Goal: Task Accomplishment & Management: Use online tool/utility

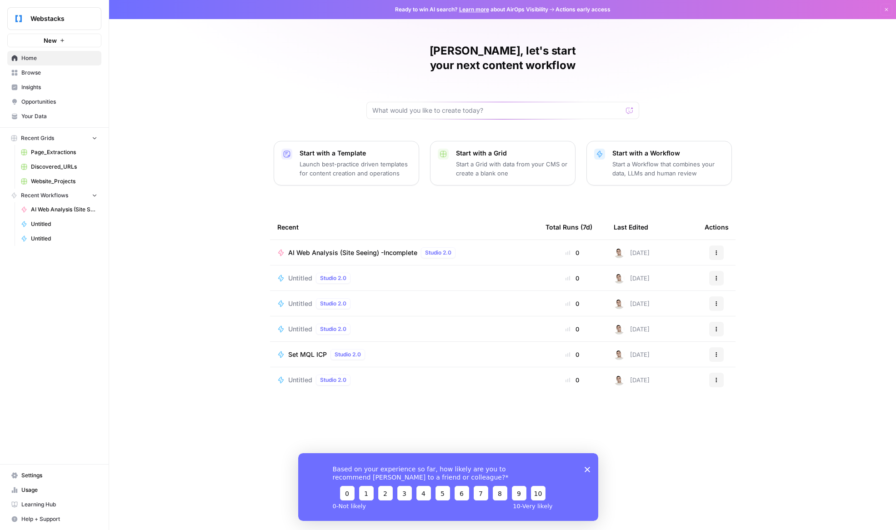
click at [381, 248] on span "AI Web Analysis (Site Seeing) -Incomplete" at bounding box center [352, 252] width 129 height 9
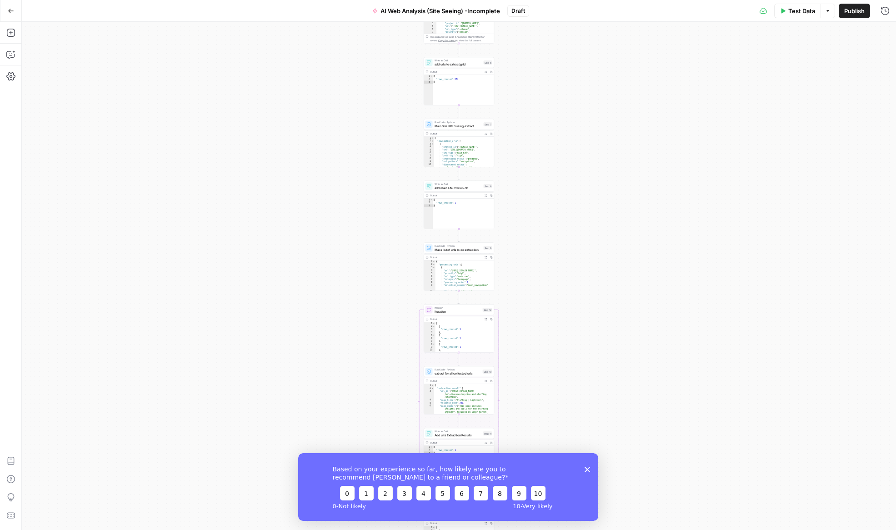
click at [9, 10] on icon "button" at bounding box center [10, 11] width 5 height 4
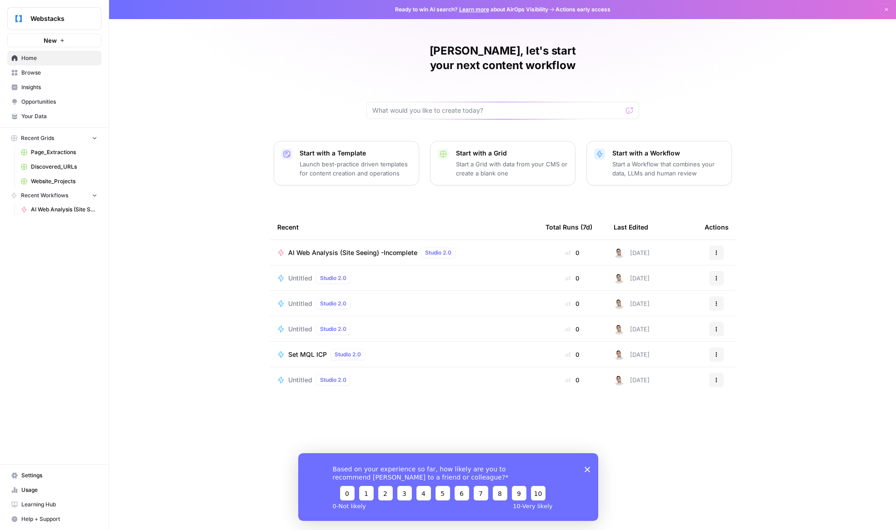
click at [300, 376] on span "Untitled" at bounding box center [300, 380] width 24 height 9
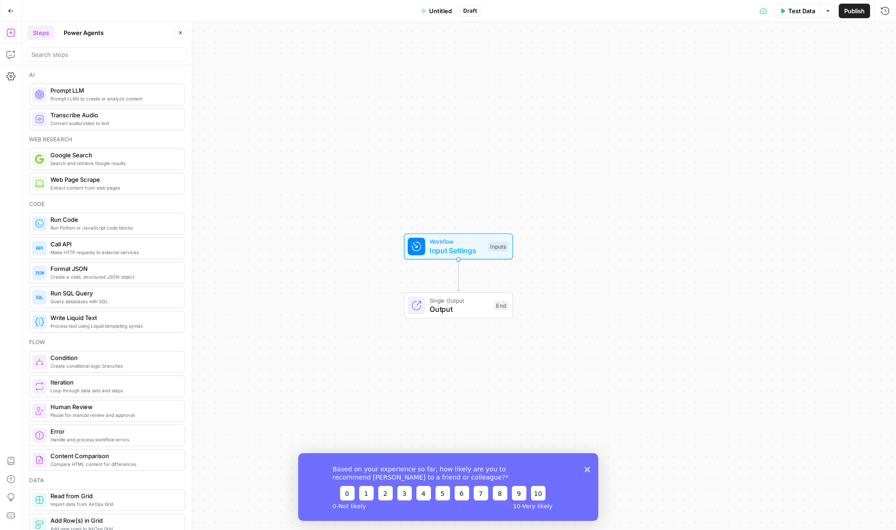
click at [367, 327] on div "Workflow Input Settings Inputs Single Output Output End" at bounding box center [459, 276] width 874 height 508
click at [476, 248] on span "Input Settings" at bounding box center [457, 250] width 54 height 11
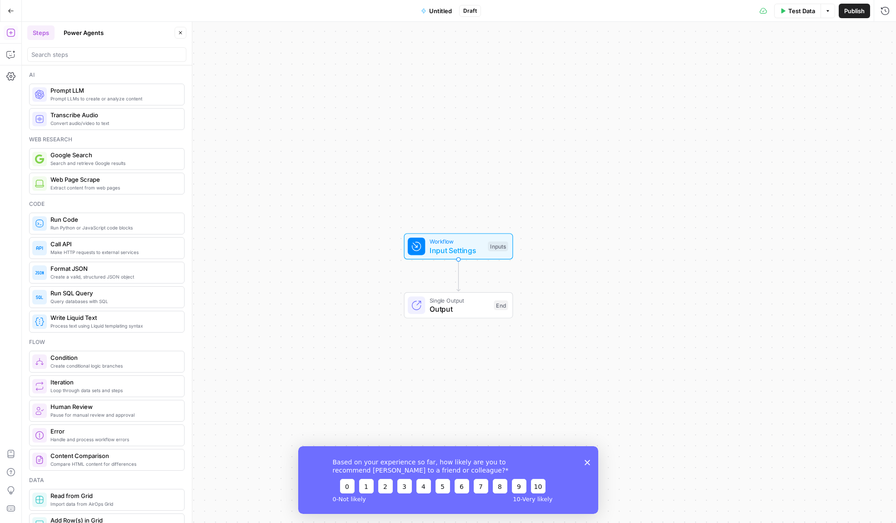
click at [476, 248] on span "Input Settings" at bounding box center [457, 250] width 54 height 11
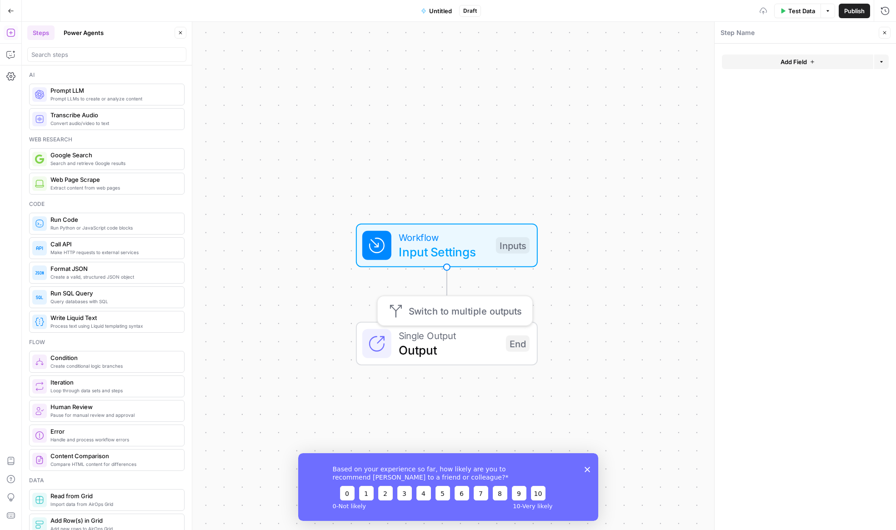
click at [491, 348] on span "Output" at bounding box center [449, 350] width 100 height 18
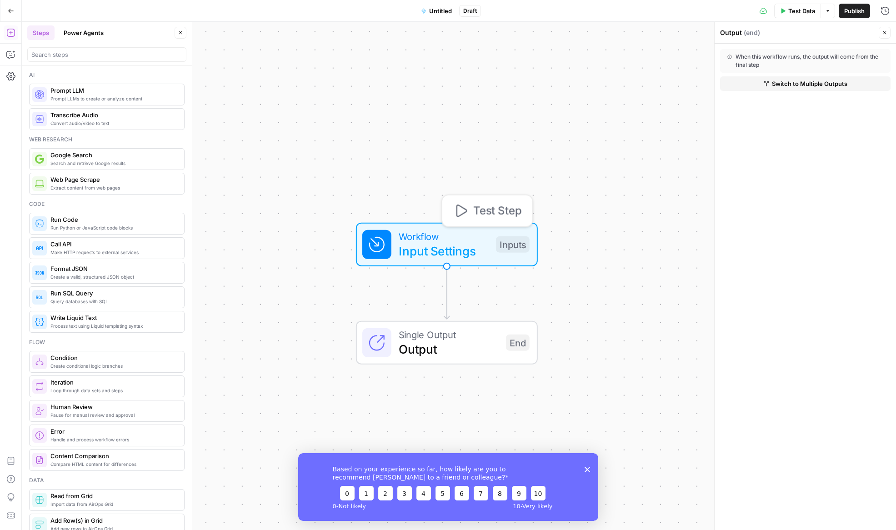
click at [489, 243] on div "Workflow Input Settings Inputs Test Step" at bounding box center [445, 244] width 167 height 31
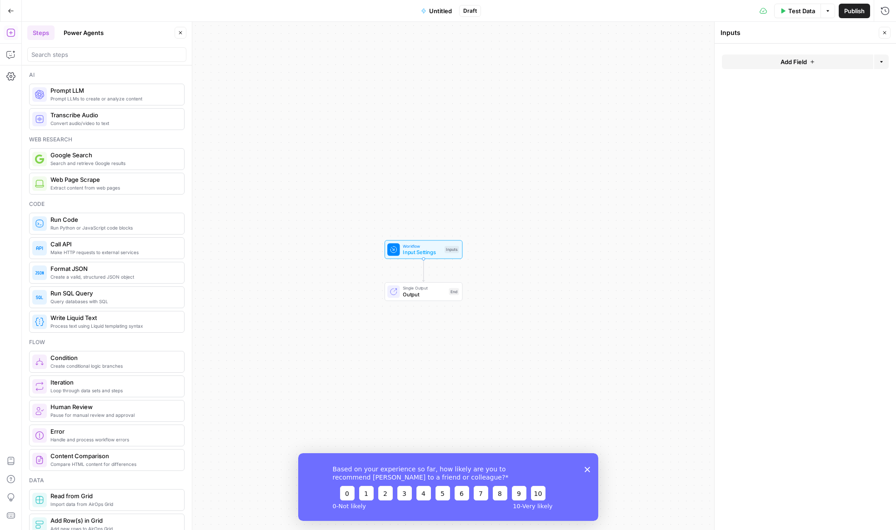
click at [505, 266] on div "Workflow Input Settings Inputs Single Output Output End" at bounding box center [459, 276] width 874 height 508
click at [428, 297] on span "Output" at bounding box center [424, 295] width 43 height 8
click at [776, 81] on span "Switch to Multiple Outputs" at bounding box center [809, 83] width 75 height 9
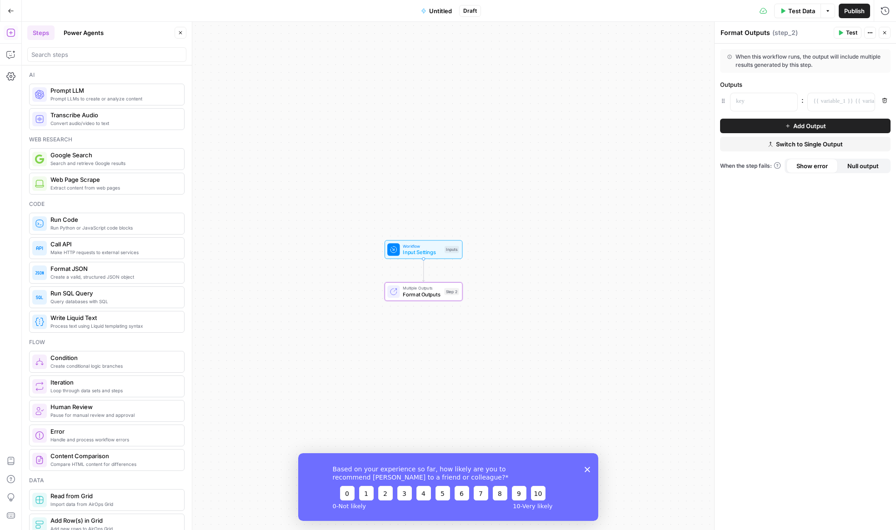
click at [498, 202] on div "Workflow Input Settings Inputs Multiple Outputs Format Outputs Step 2" at bounding box center [459, 276] width 874 height 508
click at [8, 32] on icon "button" at bounding box center [10, 32] width 9 height 9
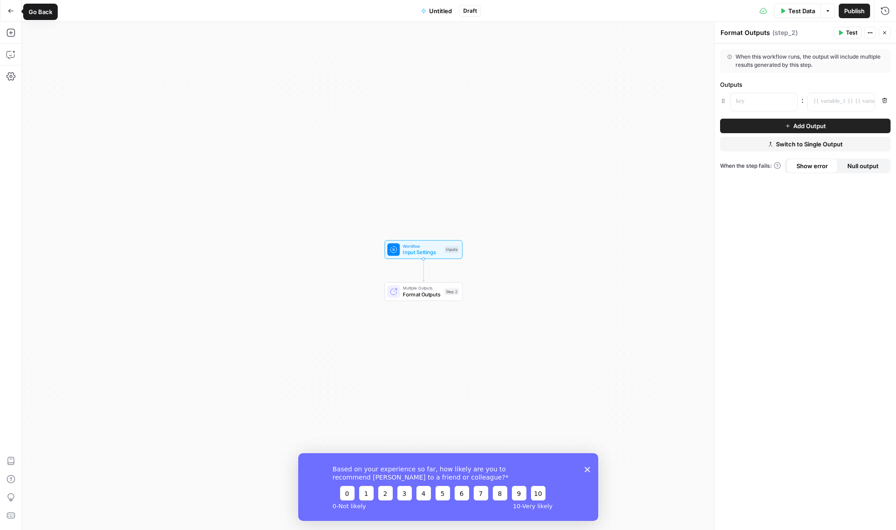
click at [11, 14] on button "Go Back" at bounding box center [11, 11] width 16 height 16
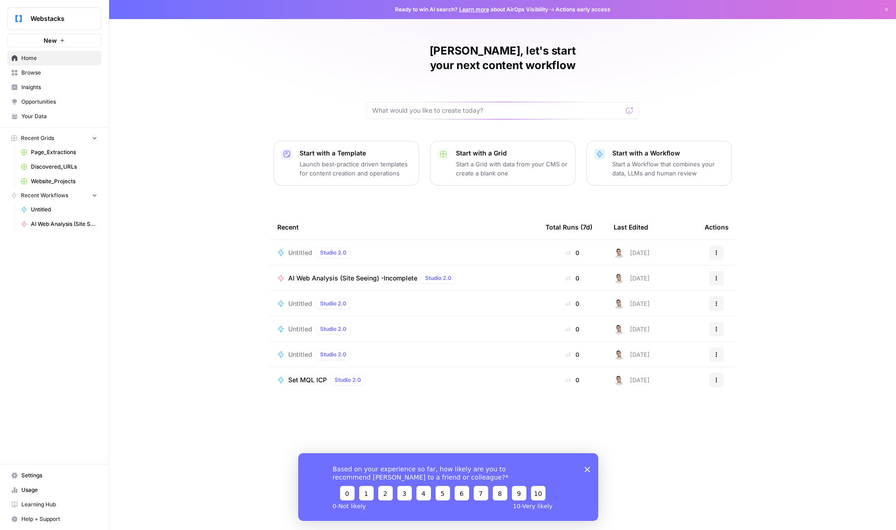
click at [628, 149] on p "Start with a Workflow" at bounding box center [668, 153] width 112 height 9
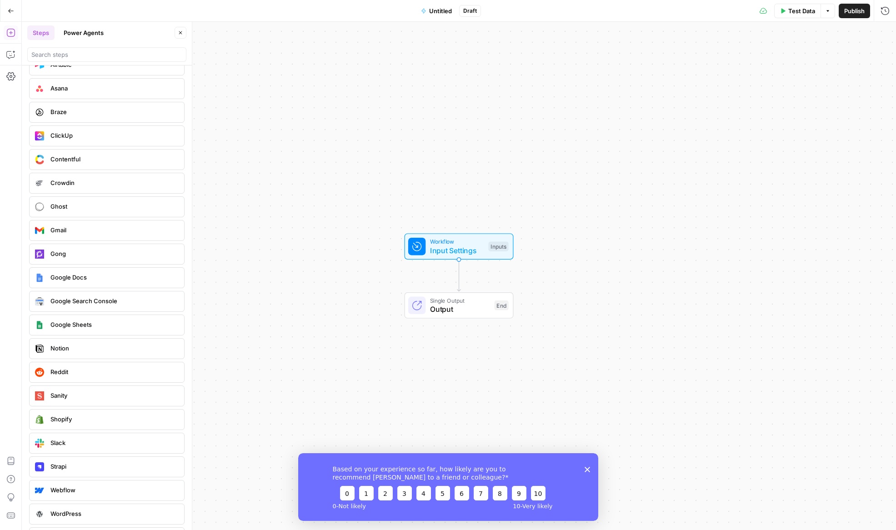
scroll to position [1756, 0]
click at [107, 375] on span "Sanity" at bounding box center [113, 371] width 126 height 9
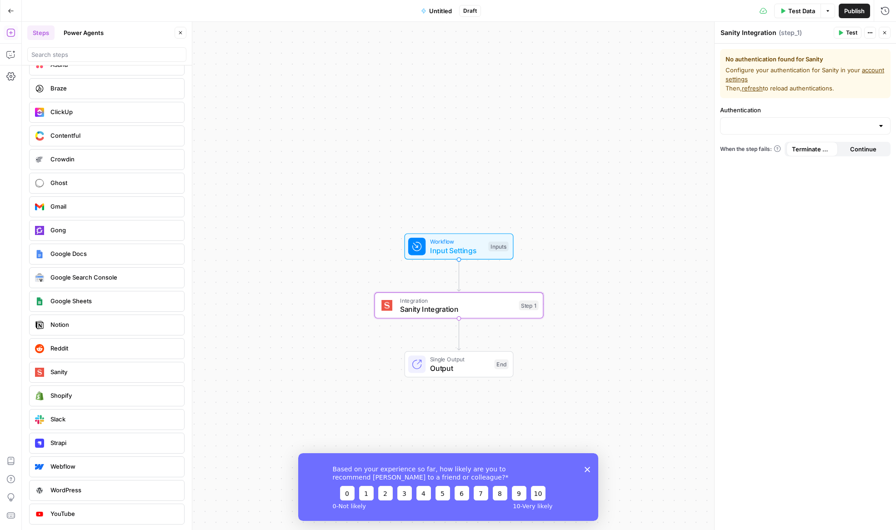
click at [828, 122] on div "Terminate Workflow" at bounding box center [812, 129] width 61 height 15
click at [888, 124] on div at bounding box center [805, 125] width 171 height 17
click at [885, 126] on div at bounding box center [805, 125] width 171 height 17
click at [816, 153] on button "﹢ Create New" at bounding box center [805, 148] width 162 height 13
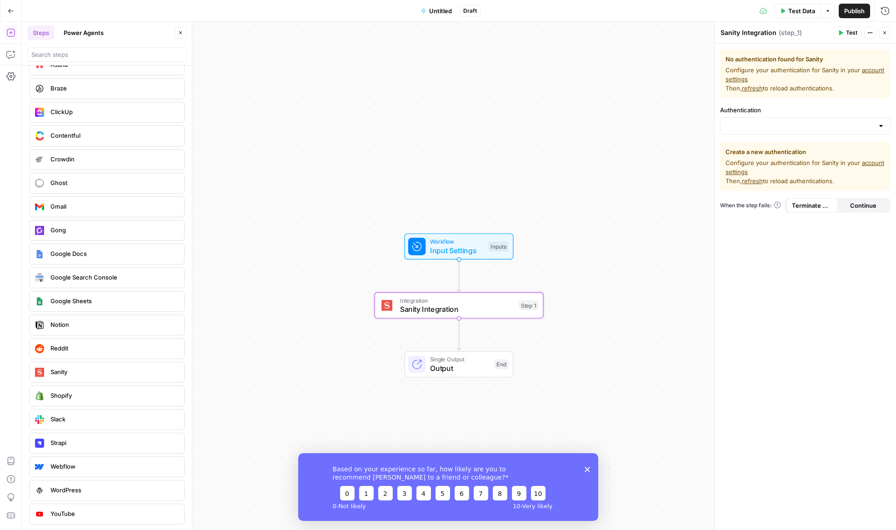
click at [868, 72] on link "account settings" at bounding box center [805, 74] width 159 height 16
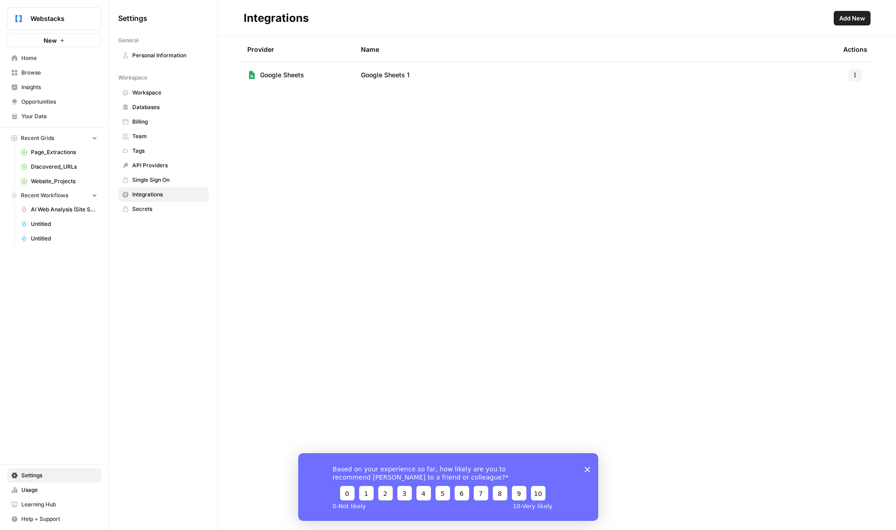
click at [851, 16] on span "Add New" at bounding box center [852, 18] width 26 height 9
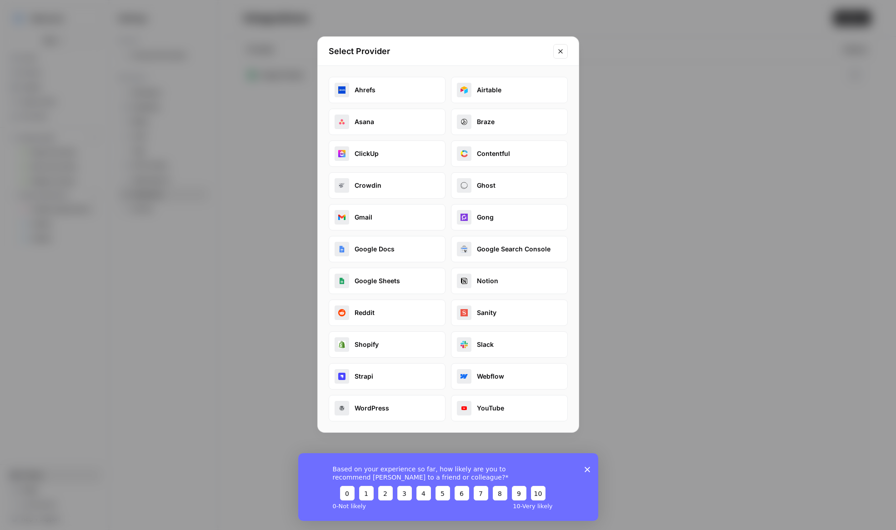
click at [504, 316] on button "Sanity" at bounding box center [509, 313] width 117 height 26
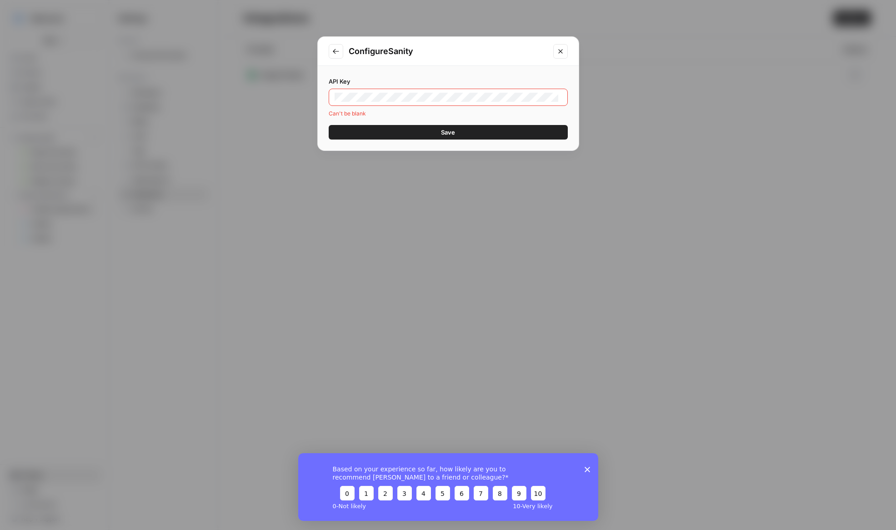
scroll to position [0, 421]
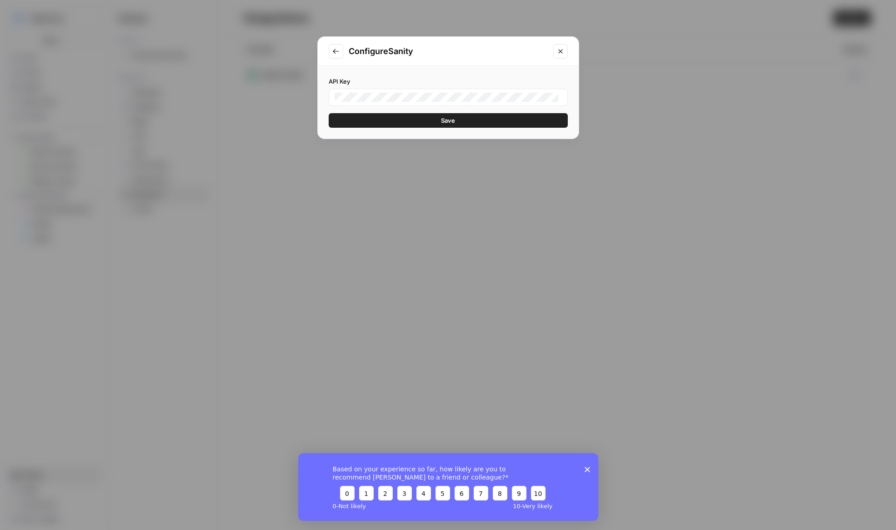
click at [372, 140] on div "Configure Sanity API Key Save" at bounding box center [448, 265] width 896 height 530
click at [375, 136] on div "API Key Save" at bounding box center [448, 102] width 261 height 73
click at [379, 124] on button "Save" at bounding box center [448, 120] width 239 height 15
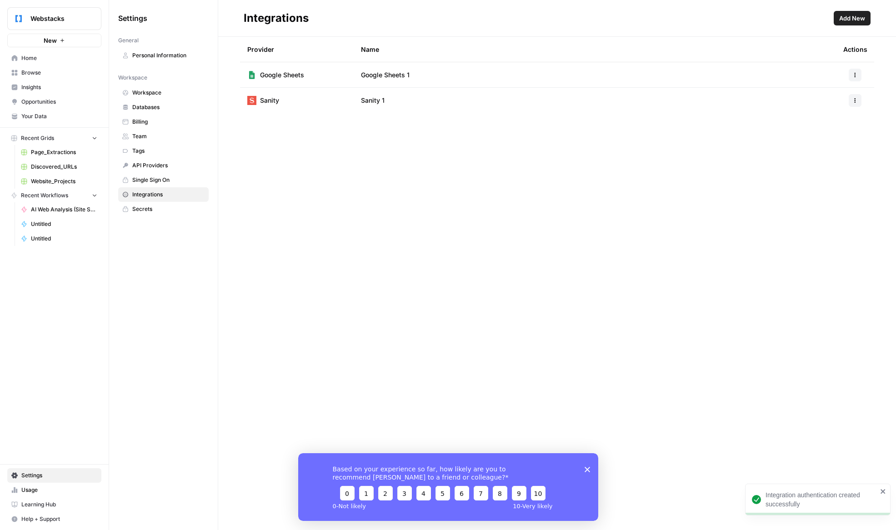
click at [569, 95] on td "Sanity 1" at bounding box center [595, 100] width 482 height 25
click at [315, 102] on td "Sanity" at bounding box center [297, 100] width 114 height 25
click at [55, 300] on div "Webstacks New Home Browse Insights Opportunities Your Data Recent Grids Page_Ex…" at bounding box center [54, 265] width 109 height 530
click at [45, 241] on span "Untitled" at bounding box center [64, 239] width 66 height 8
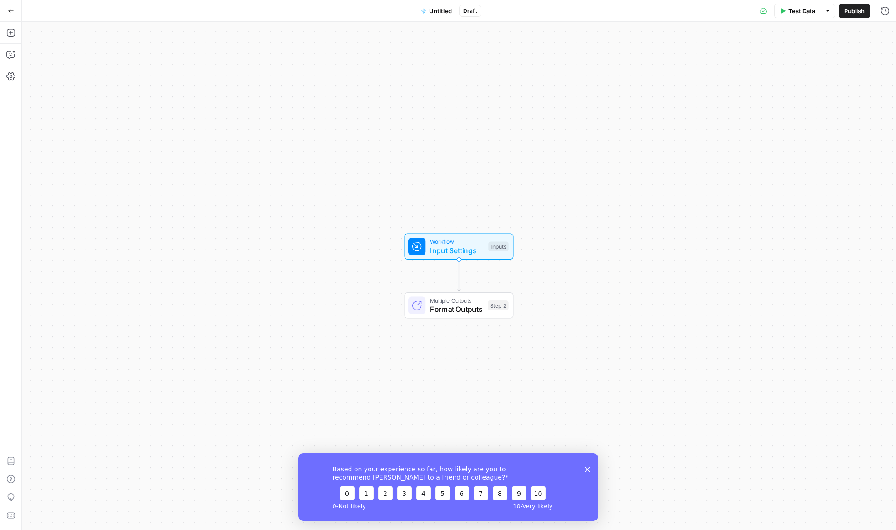
click at [472, 247] on span "Input Settings" at bounding box center [457, 250] width 54 height 11
click at [8, 9] on icon "button" at bounding box center [11, 11] width 6 height 6
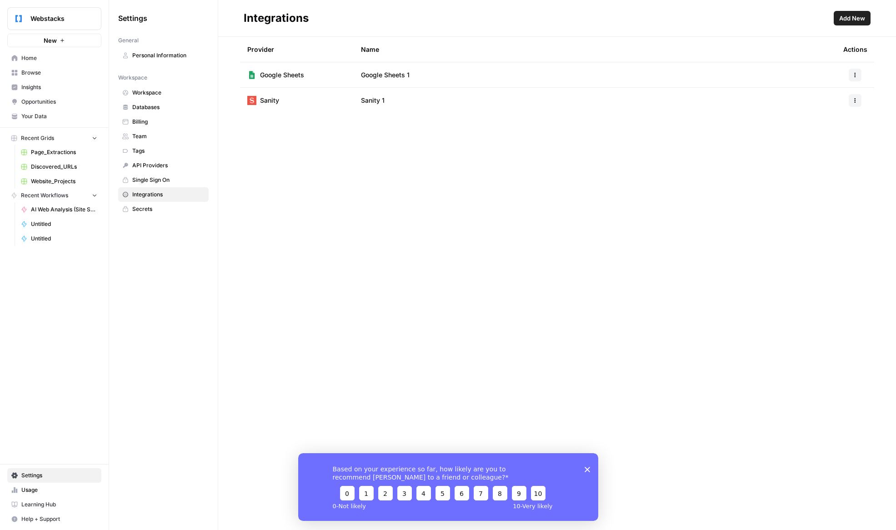
click at [58, 32] on div "Webstacks New" at bounding box center [54, 23] width 109 height 47
click at [59, 34] on button "New" at bounding box center [54, 41] width 94 height 14
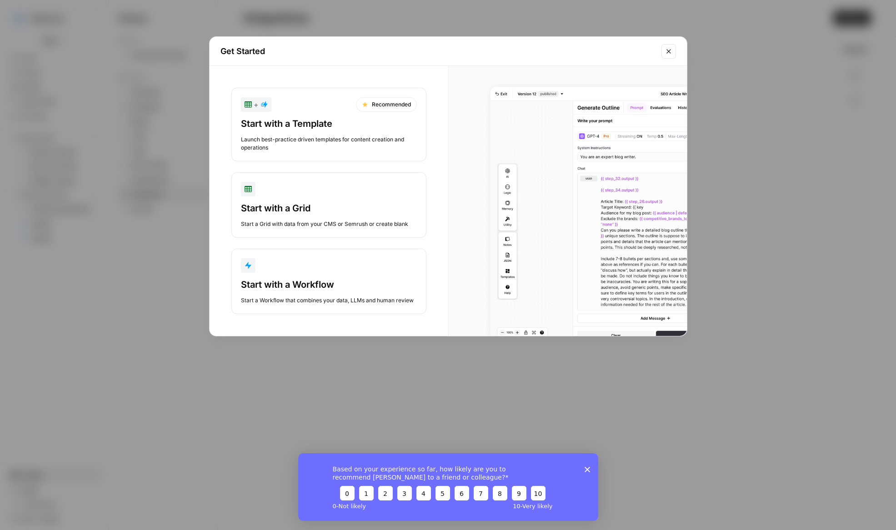
click at [346, 302] on div "Start a Workflow that combines your data, LLMs and human review" at bounding box center [329, 300] width 176 height 8
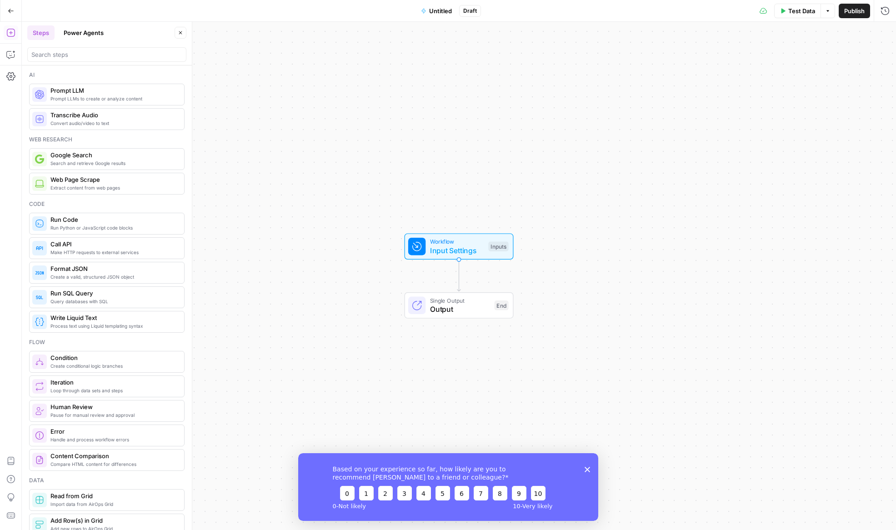
click at [452, 298] on span "Single Output" at bounding box center [460, 300] width 60 height 9
click at [455, 356] on div "Workflow Input Settings Inputs Single Output Output End Switch to multiple outp…" at bounding box center [459, 276] width 874 height 508
click at [460, 276] on icon "Edge from start to end" at bounding box center [458, 277] width 3 height 32
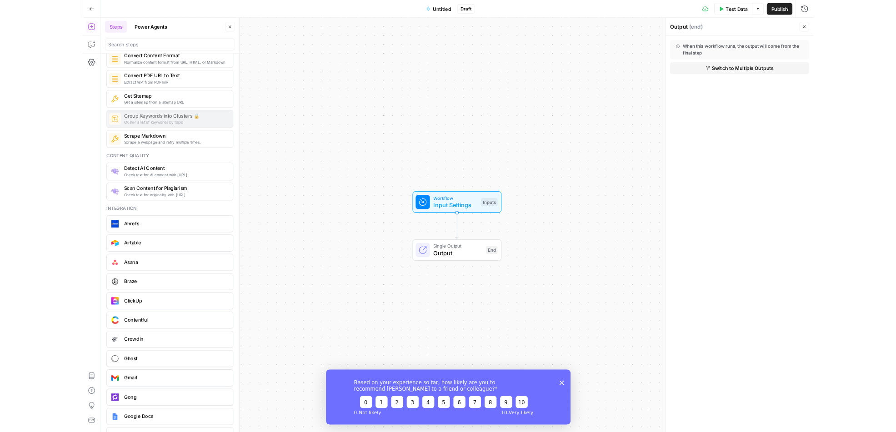
scroll to position [1756, 0]
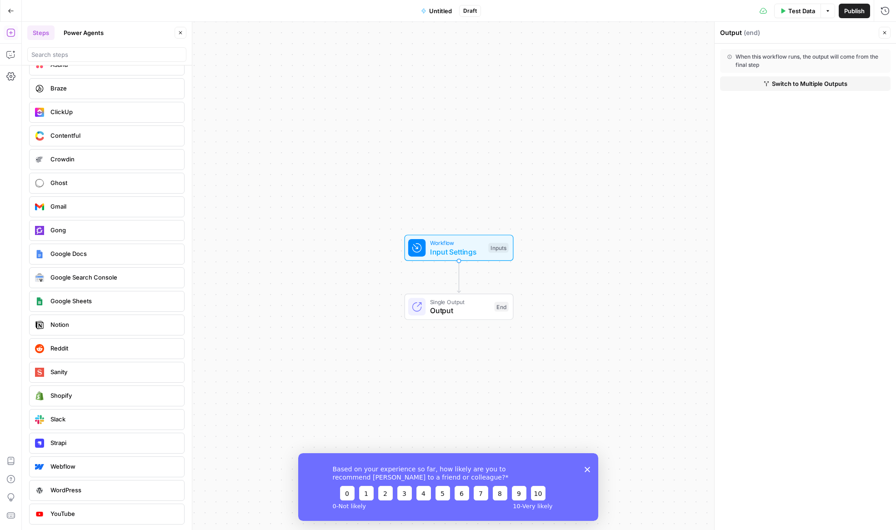
click at [76, 373] on span "Sanity" at bounding box center [113, 371] width 126 height 9
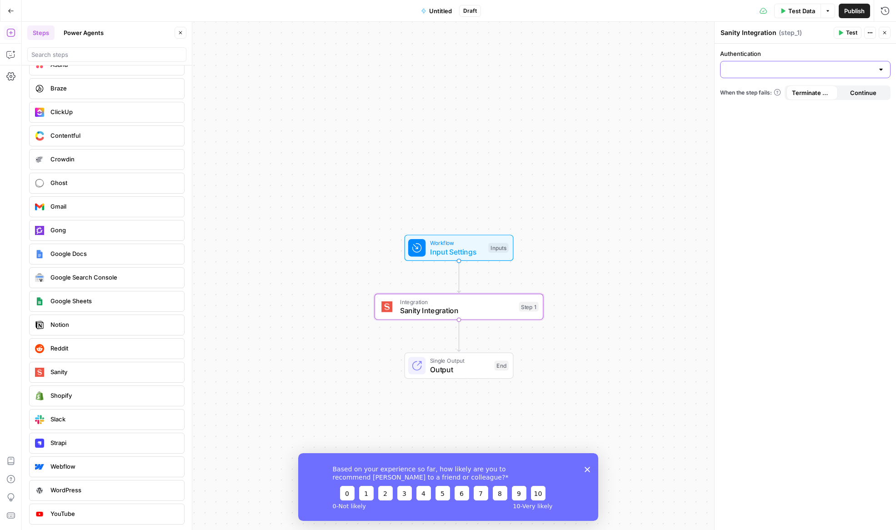
click at [840, 70] on input "Authentication" at bounding box center [800, 69] width 148 height 9
click at [753, 93] on span "Sanity 1" at bounding box center [803, 92] width 151 height 9
type input "Sanity 1"
click at [768, 109] on input "Action" at bounding box center [800, 105] width 148 height 9
click at [851, 351] on div "Authentication Sanity 1 Action When the step fails: Terminate Workflow Continue" at bounding box center [805, 287] width 181 height 487
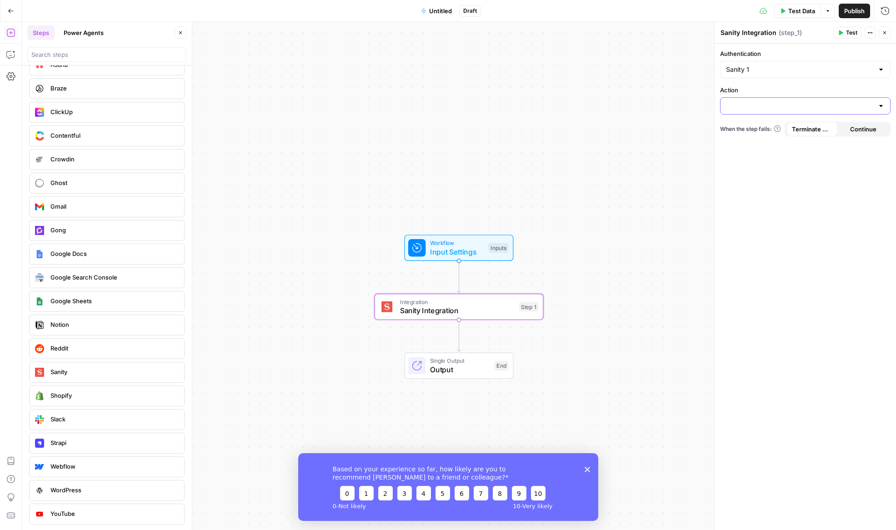
click at [748, 105] on input "Action" at bounding box center [800, 105] width 148 height 9
click at [494, 311] on span "Sanity Integration" at bounding box center [457, 310] width 115 height 11
click at [790, 105] on input "Action" at bounding box center [800, 105] width 148 height 9
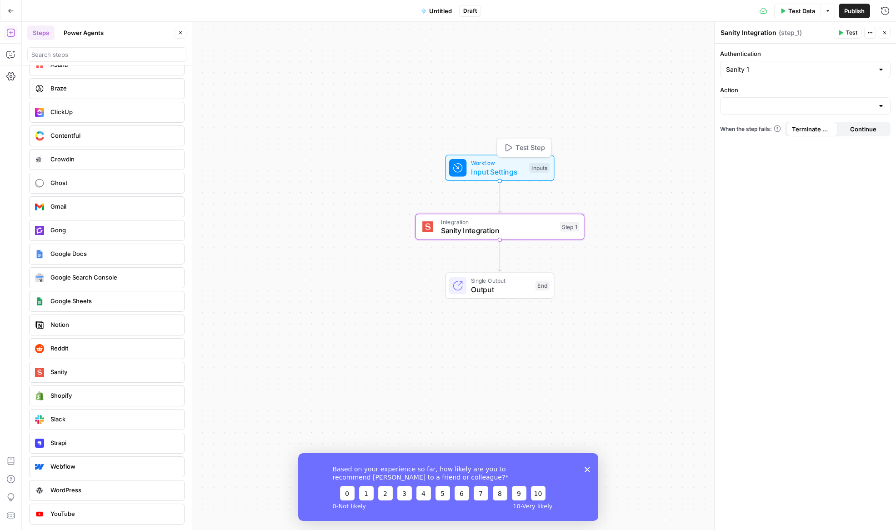
drag, startPoint x: 454, startPoint y: 252, endPoint x: 495, endPoint y: 172, distance: 89.9
click at [495, 172] on span "Input Settings" at bounding box center [498, 171] width 54 height 11
